Goal: Find specific page/section: Find specific page/section

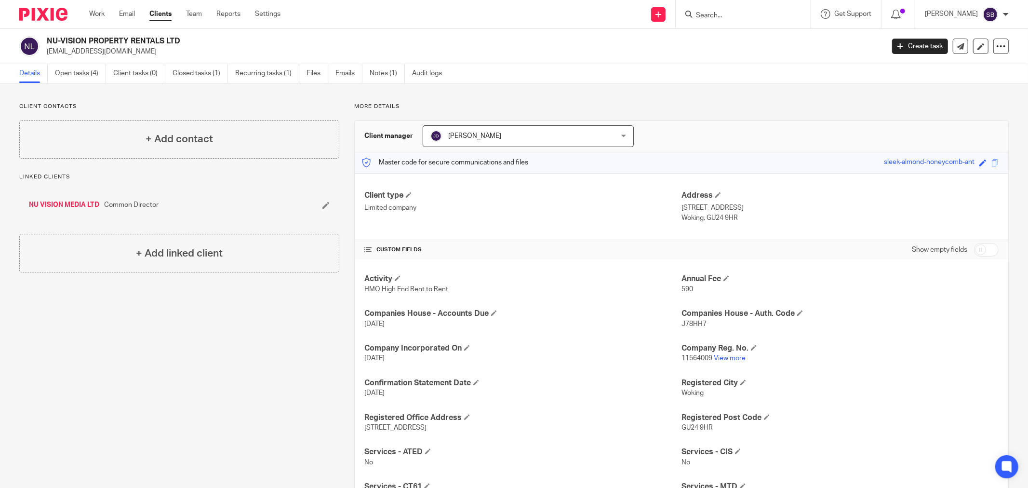
click at [730, 16] on input "Search" at bounding box center [738, 16] width 87 height 9
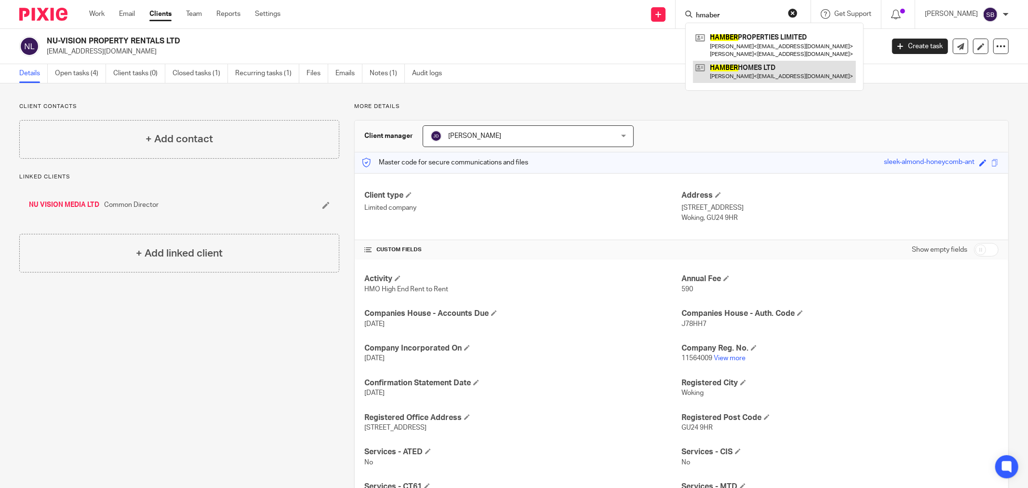
type input "hmaber"
click at [754, 71] on link at bounding box center [774, 72] width 163 height 22
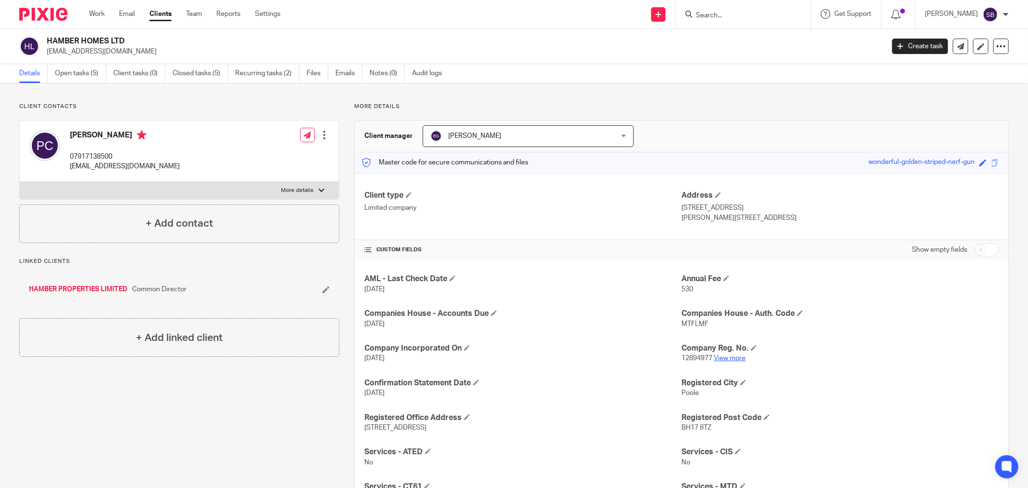
click at [721, 358] on link "View more" at bounding box center [730, 358] width 32 height 7
click at [725, 17] on input "Search" at bounding box center [738, 16] width 87 height 9
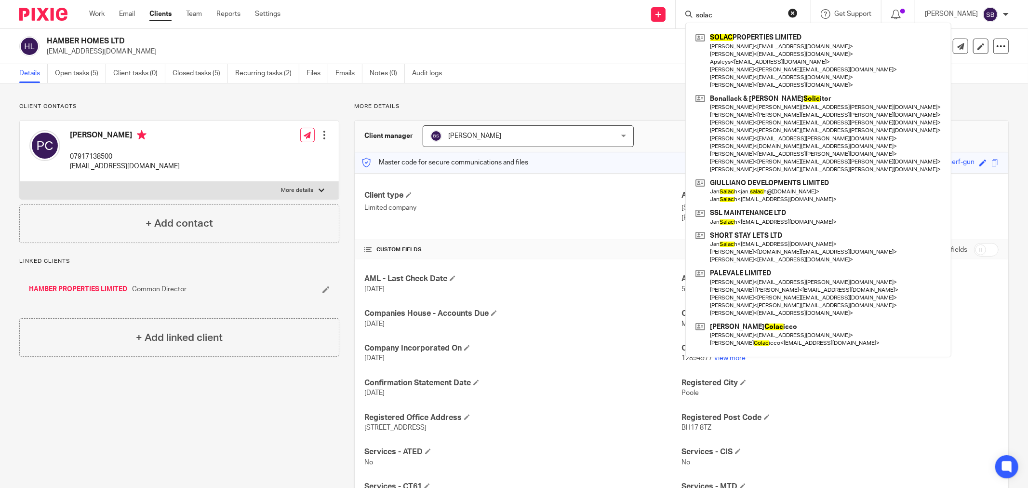
type input "solac"
click at [580, 49] on p "phil.comber@hotmail.co.uk" at bounding box center [462, 52] width 831 height 10
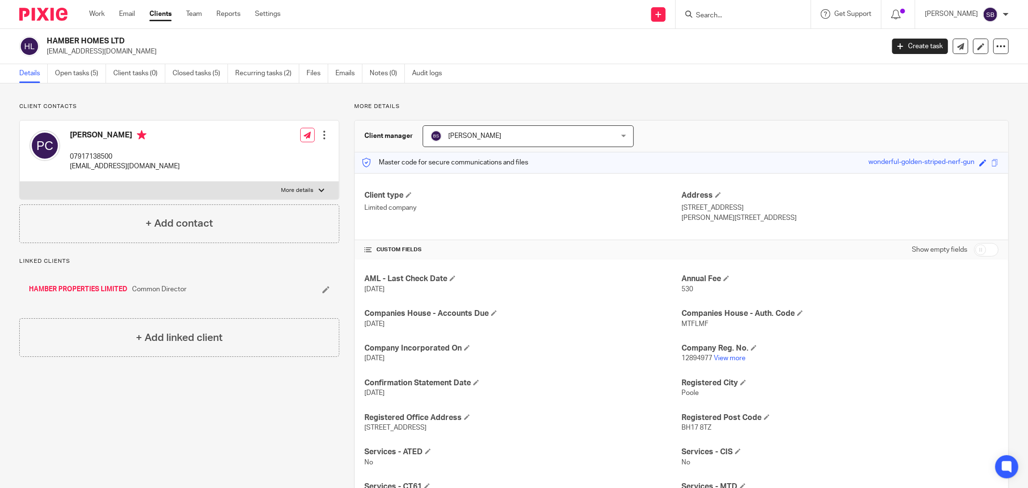
click at [740, 15] on input "Search" at bounding box center [738, 16] width 87 height 9
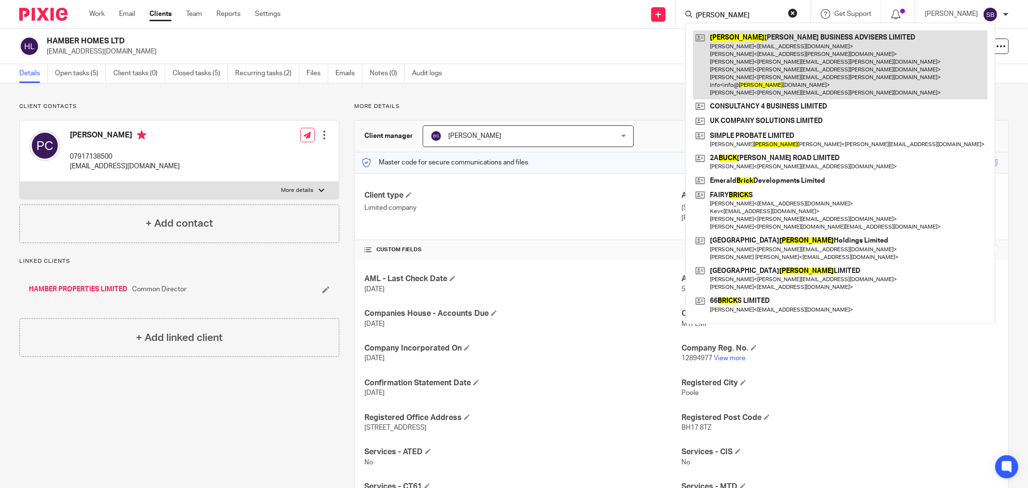
type input "bick"
click at [759, 46] on link at bounding box center [840, 64] width 294 height 69
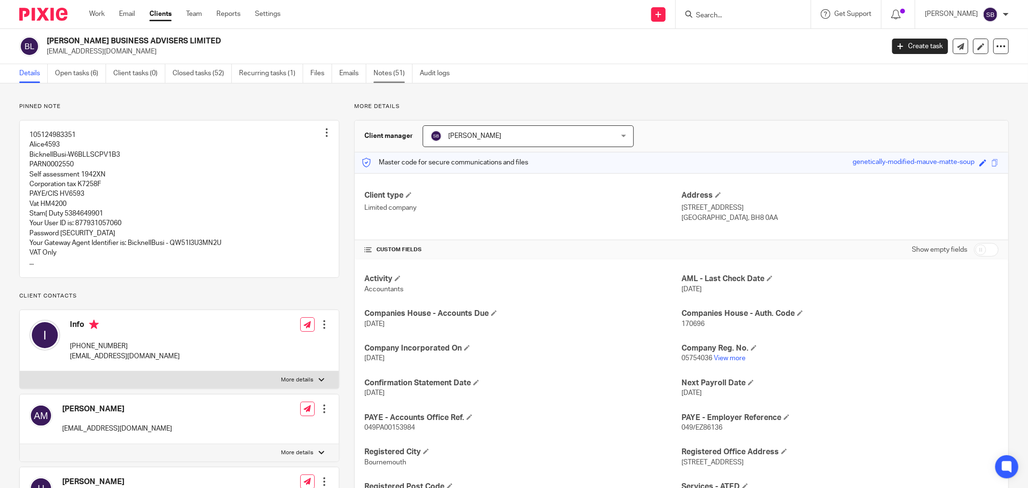
click at [389, 76] on link "Notes (51)" at bounding box center [393, 73] width 39 height 19
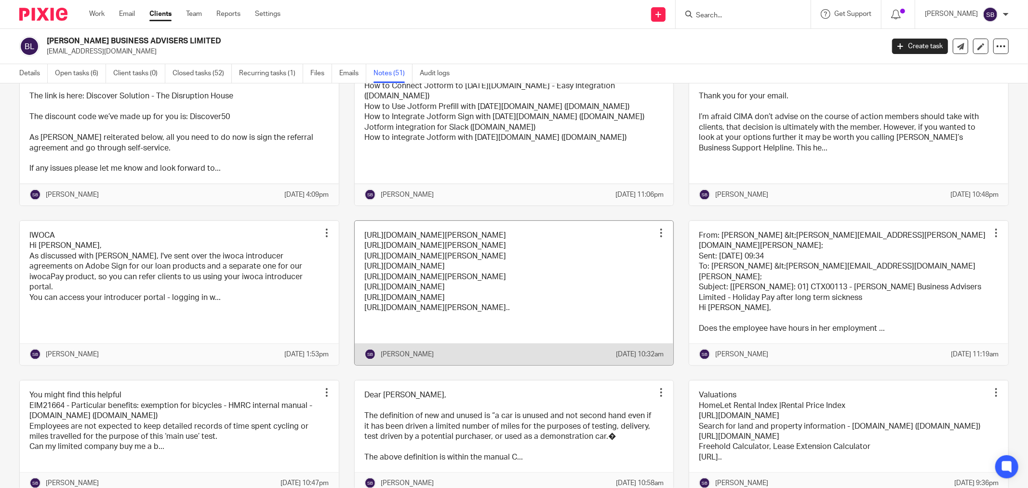
scroll to position [1231, 0]
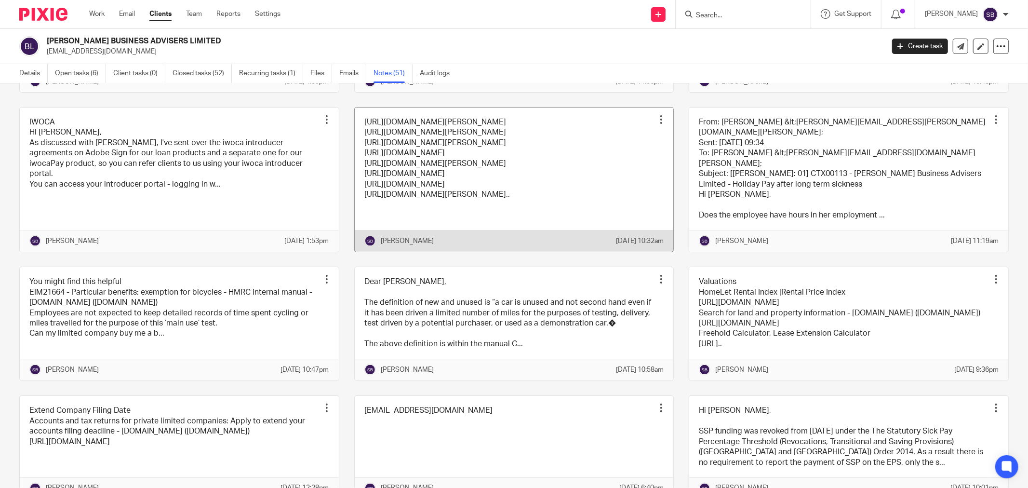
click at [539, 252] on link at bounding box center [514, 179] width 319 height 144
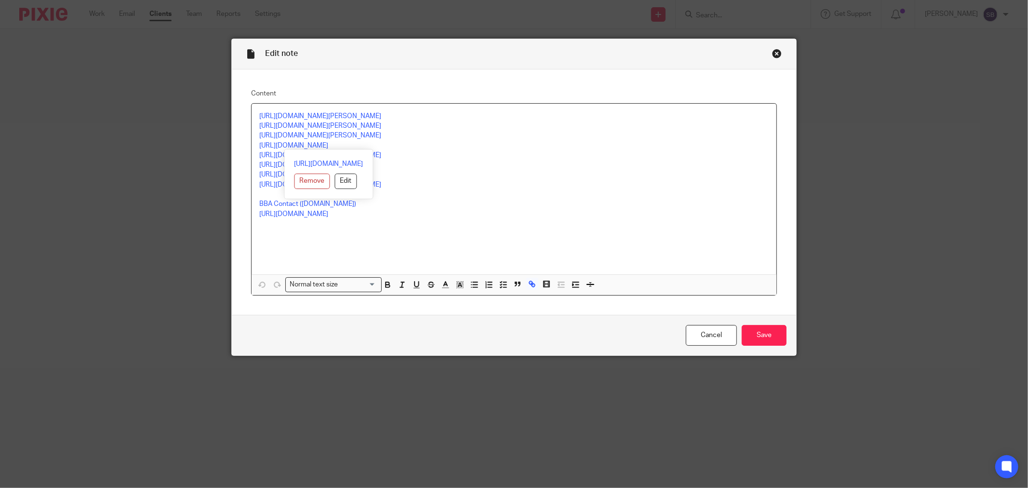
drag, startPoint x: 254, startPoint y: 145, endPoint x: 391, endPoint y: 146, distance: 137.9
click at [391, 146] on div "https://calendly.com/bridget-101/30min https://calendly.com/jayne-55/30min http…" at bounding box center [514, 189] width 525 height 171
copy link "https://calendly.com/bicknellbusiness/30min"
click at [638, 134] on p "https://calendly.com/kate-bck/30min" at bounding box center [513, 136] width 509 height 10
click at [773, 51] on div "Close this dialog window" at bounding box center [777, 54] width 10 height 10
